Goal: Task Accomplishment & Management: Use online tool/utility

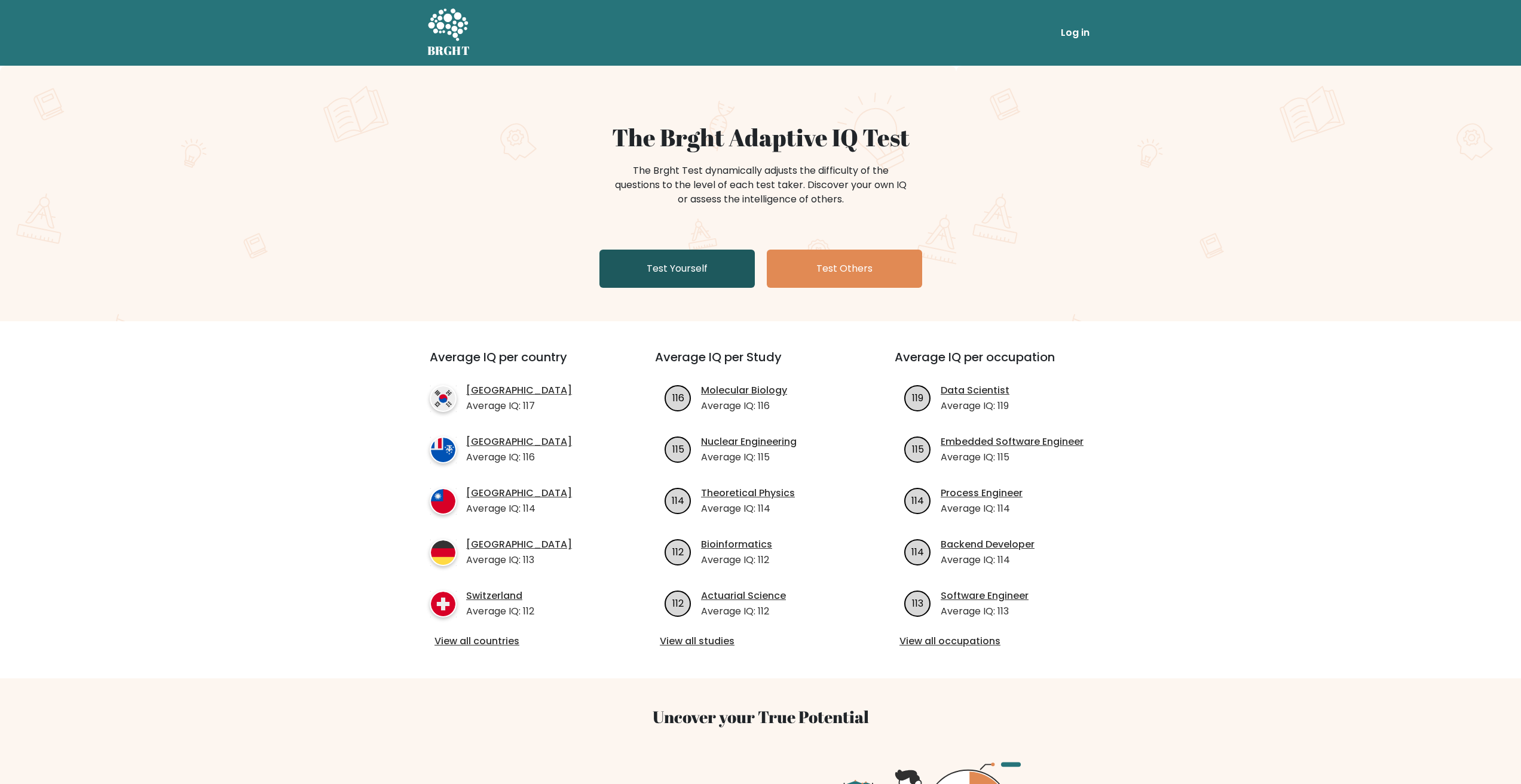
click at [696, 249] on link "Test Yourself" at bounding box center [677, 268] width 155 height 39
